Goal: Check status: Check status

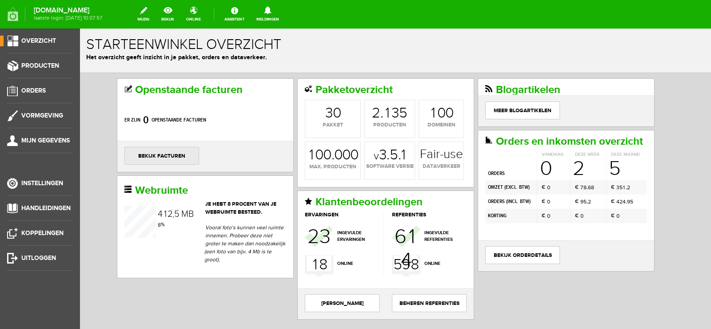
click at [166, 153] on link "bekijk facturen" at bounding box center [161, 156] width 75 height 18
